Goal: Task Accomplishment & Management: Manage account settings

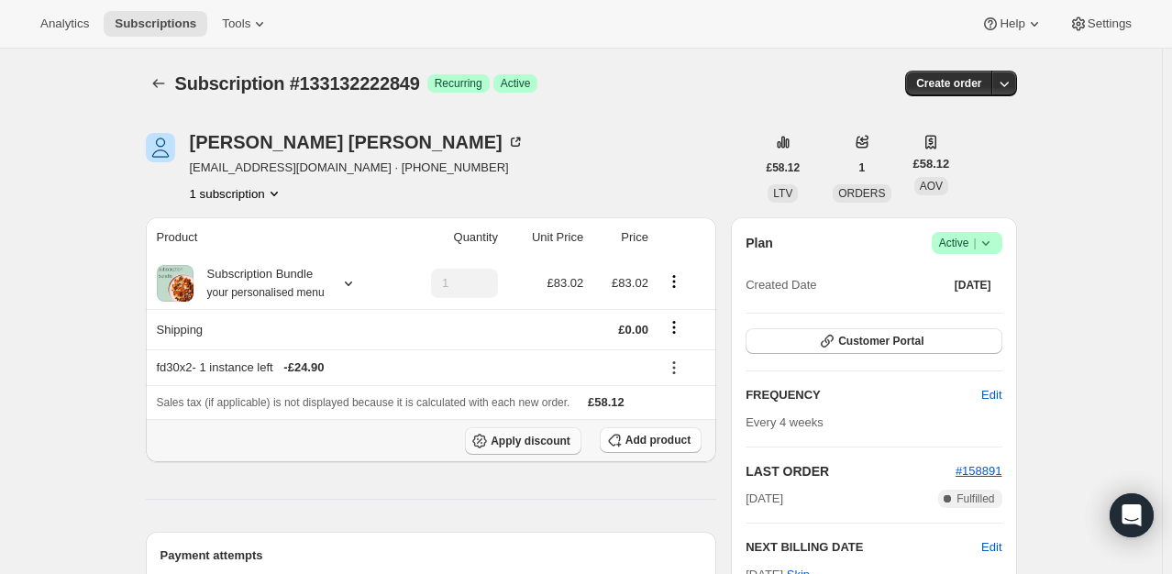
click at [536, 439] on span "Apply discount" at bounding box center [531, 441] width 80 height 15
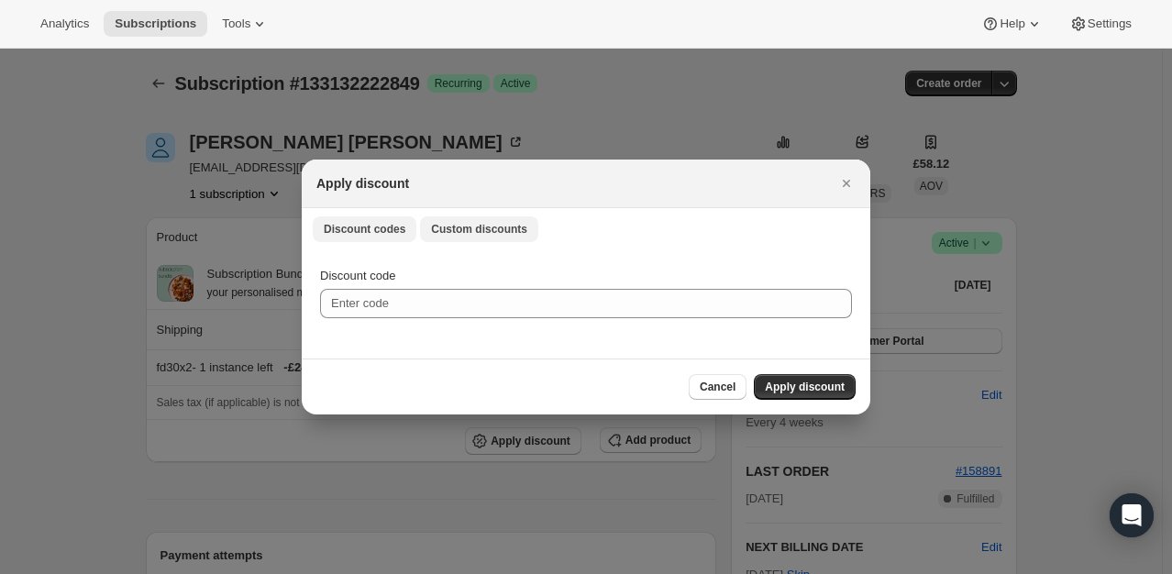
click at [487, 221] on button "Custom discounts" at bounding box center [479, 230] width 118 height 26
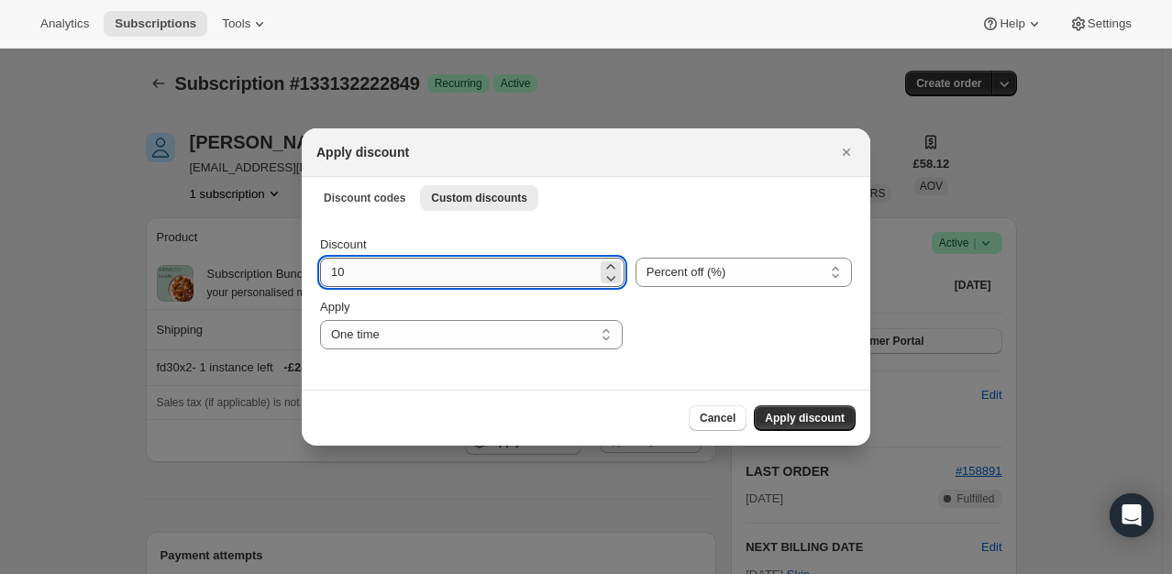
click at [404, 285] on input "10" at bounding box center [458, 272] width 277 height 29
type input "100"
click at [820, 404] on div "Cancel Apply discount" at bounding box center [586, 418] width 569 height 56
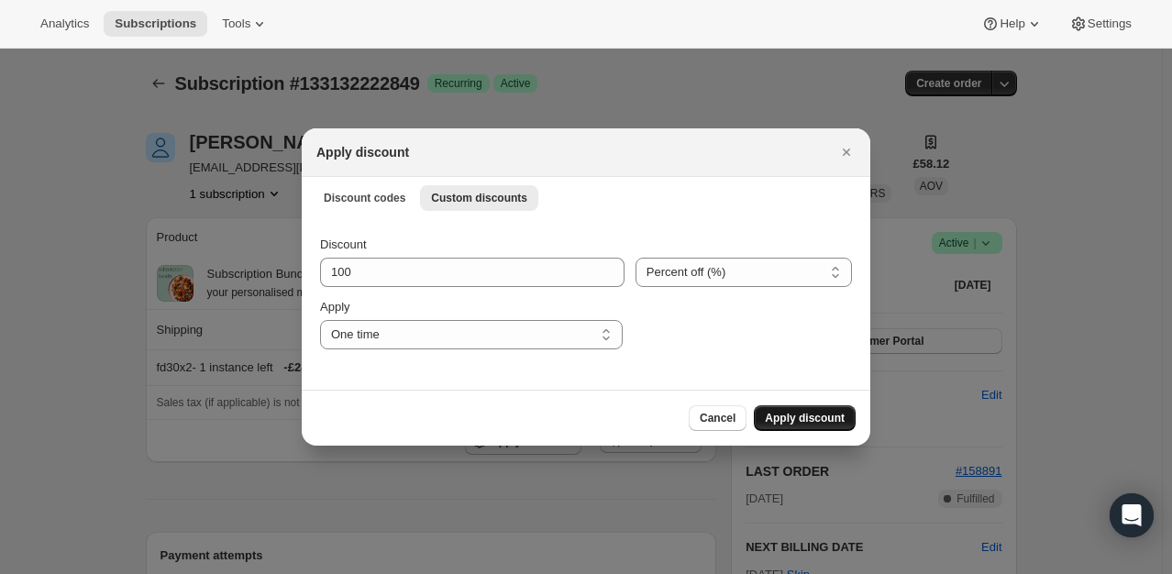
click at [815, 421] on span "Apply discount" at bounding box center [805, 418] width 80 height 15
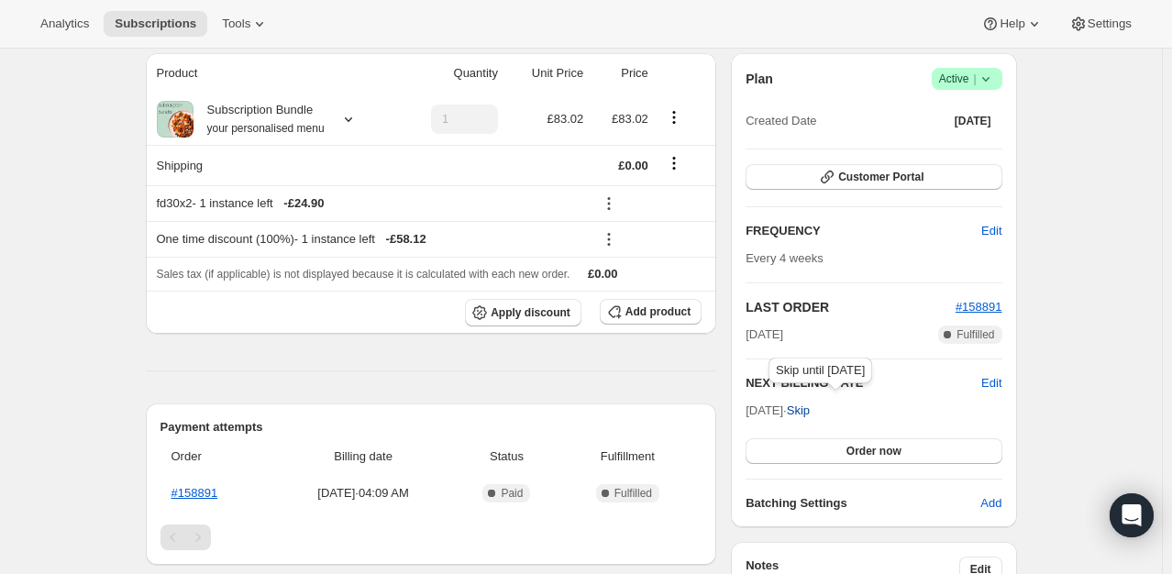
scroll to position [183, 0]
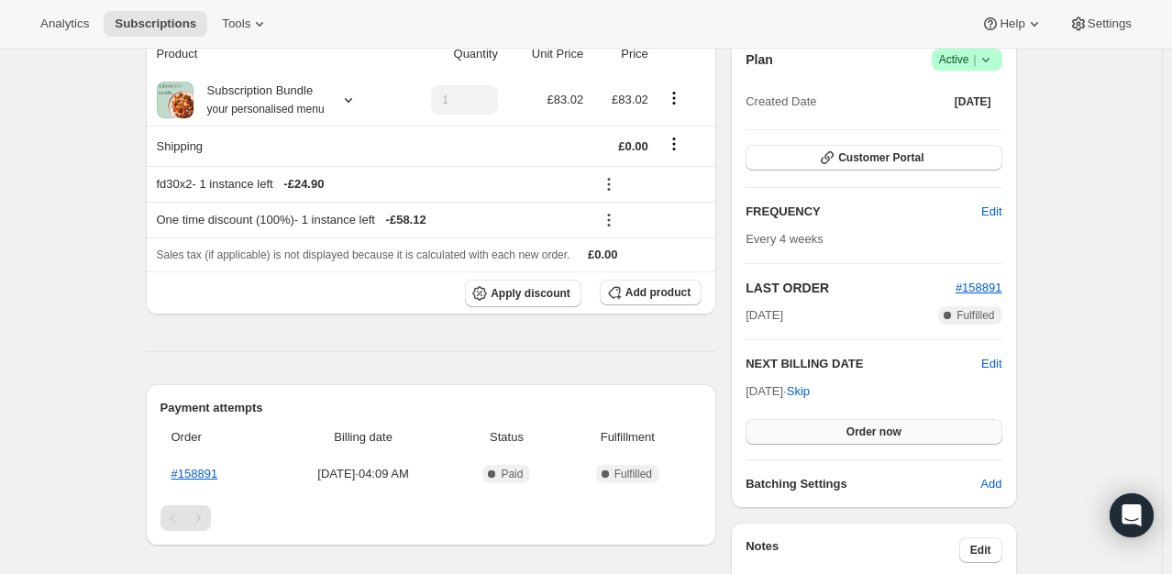
click at [853, 426] on span "Order now" at bounding box center [874, 432] width 55 height 15
click at [853, 426] on span "Click to confirm" at bounding box center [873, 432] width 83 height 15
